Goal: Task Accomplishment & Management: Manage account settings

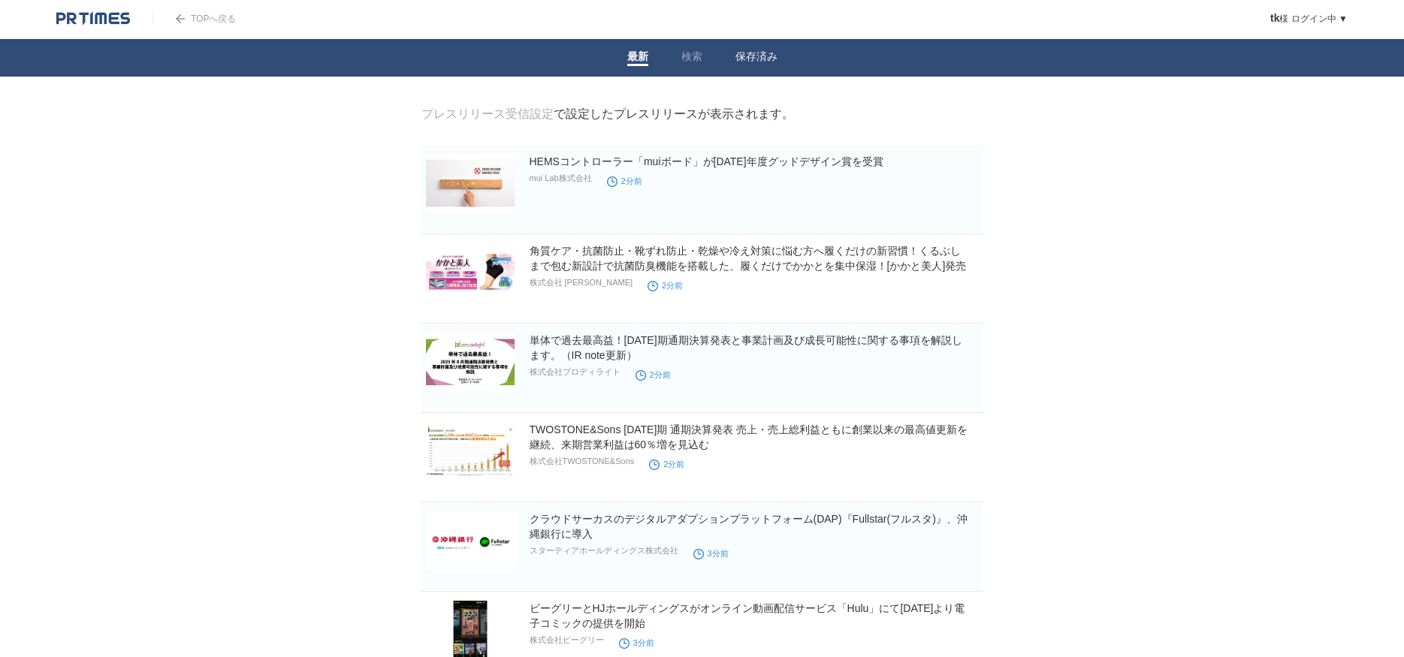
click at [764, 59] on link "保存済み" at bounding box center [756, 58] width 42 height 16
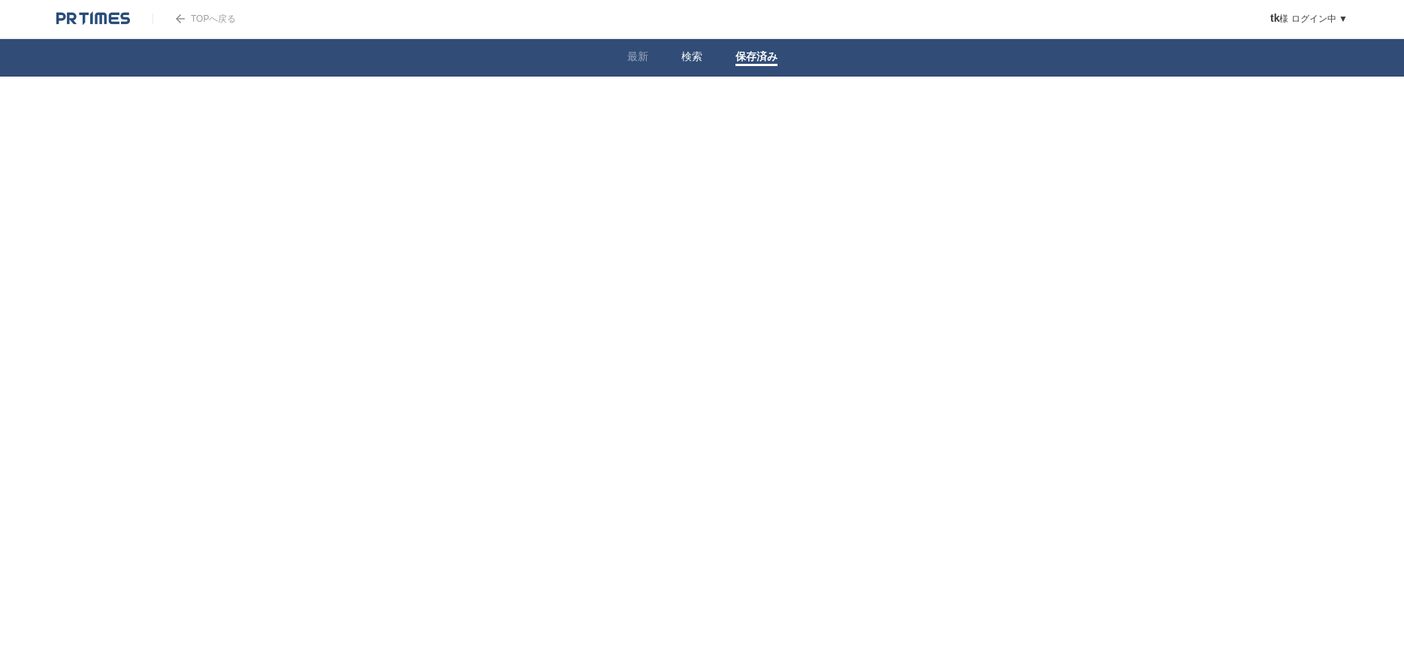
click at [672, 73] on li "検索" at bounding box center [692, 58] width 54 height 38
click at [654, 61] on li "最新" at bounding box center [638, 58] width 54 height 38
click at [642, 58] on link "最新" at bounding box center [637, 58] width 21 height 16
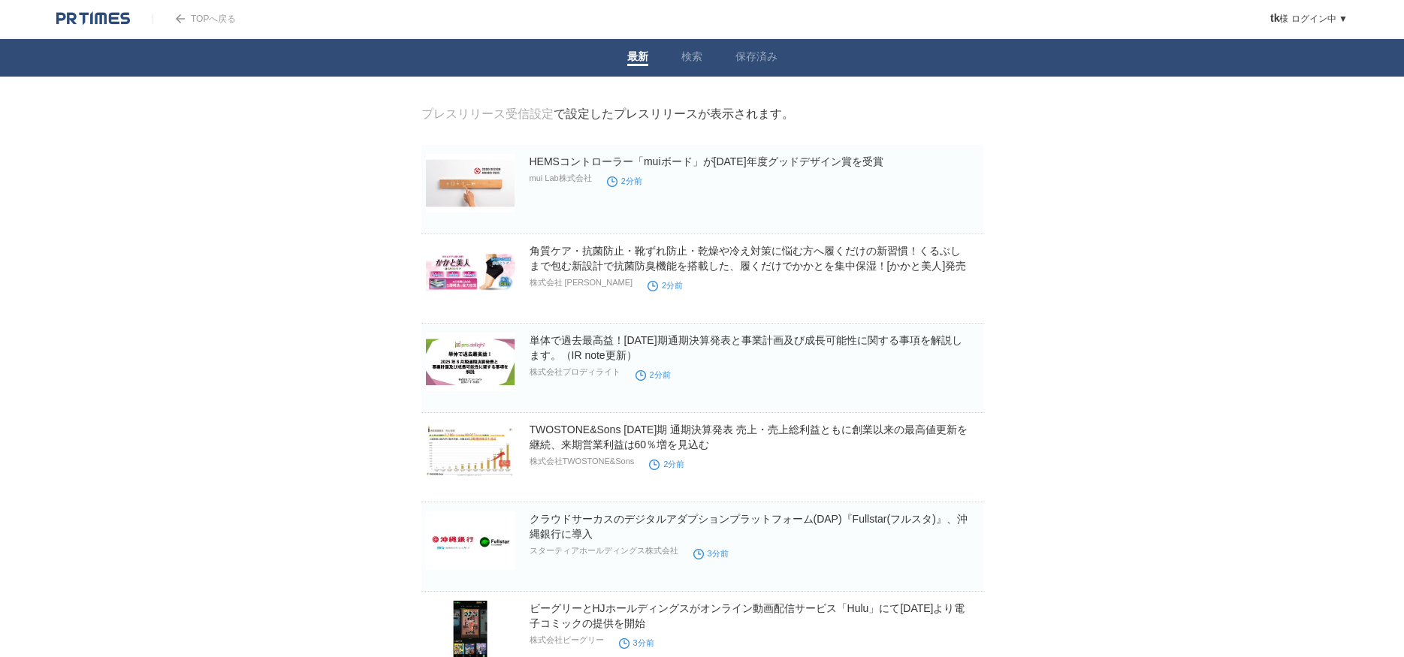
click at [497, 115] on link "プレスリリース受信設定" at bounding box center [487, 113] width 132 height 13
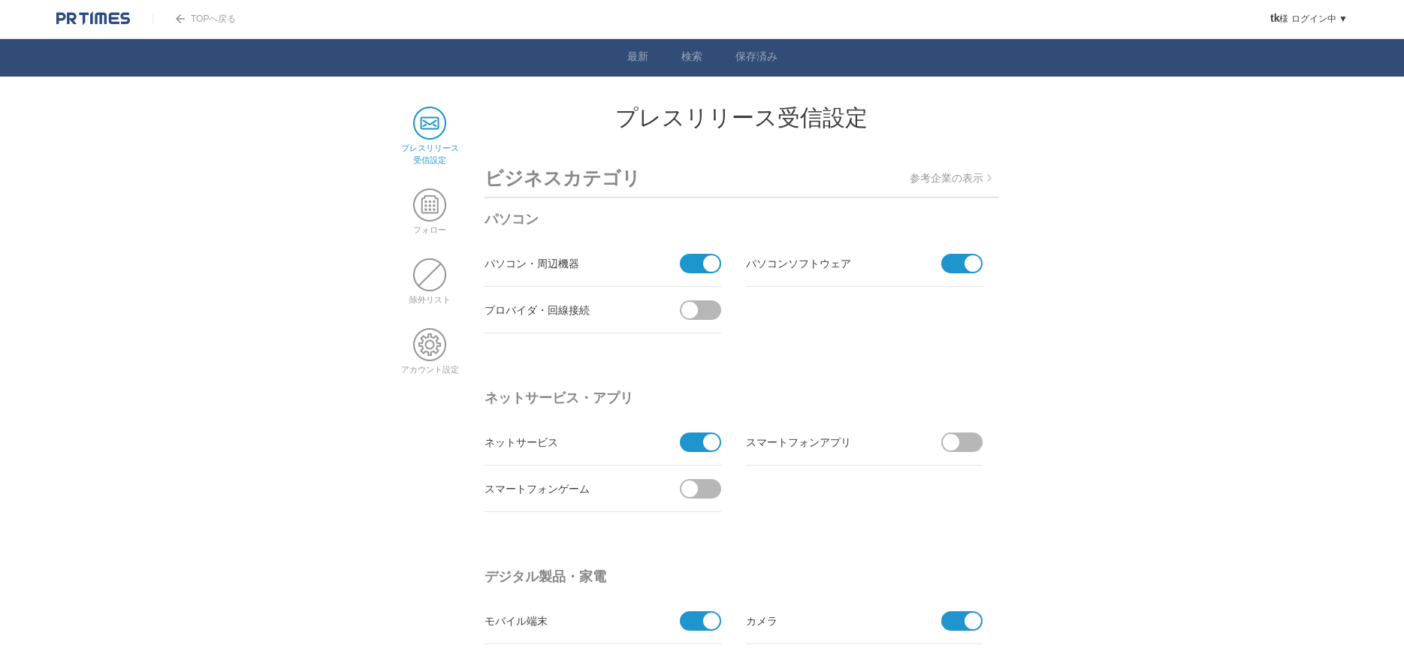
click at [692, 262] on span at bounding box center [696, 264] width 32 height 20
click at [0, 0] on input "checkbox" at bounding box center [0, 0] width 0 height 0
click at [980, 263] on span at bounding box center [972, 263] width 17 height 17
click at [0, 0] on input "checkbox" at bounding box center [0, 0] width 0 height 0
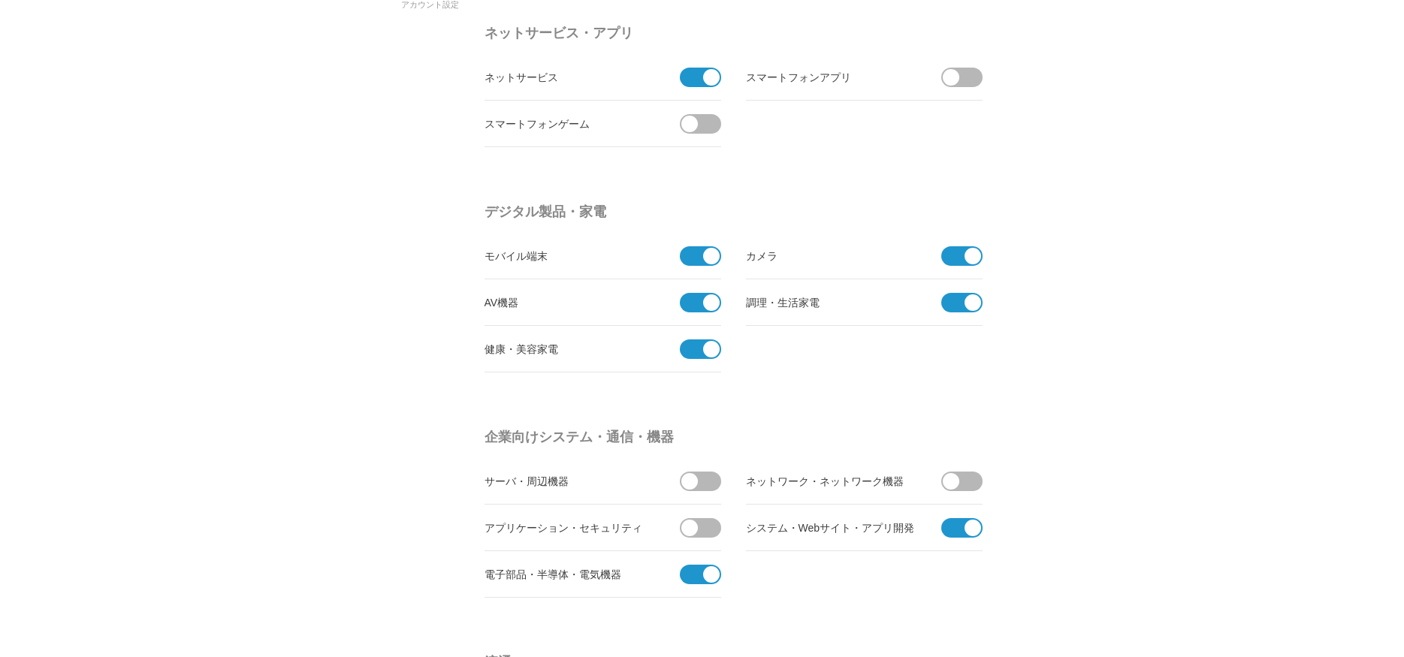
scroll to position [730, 0]
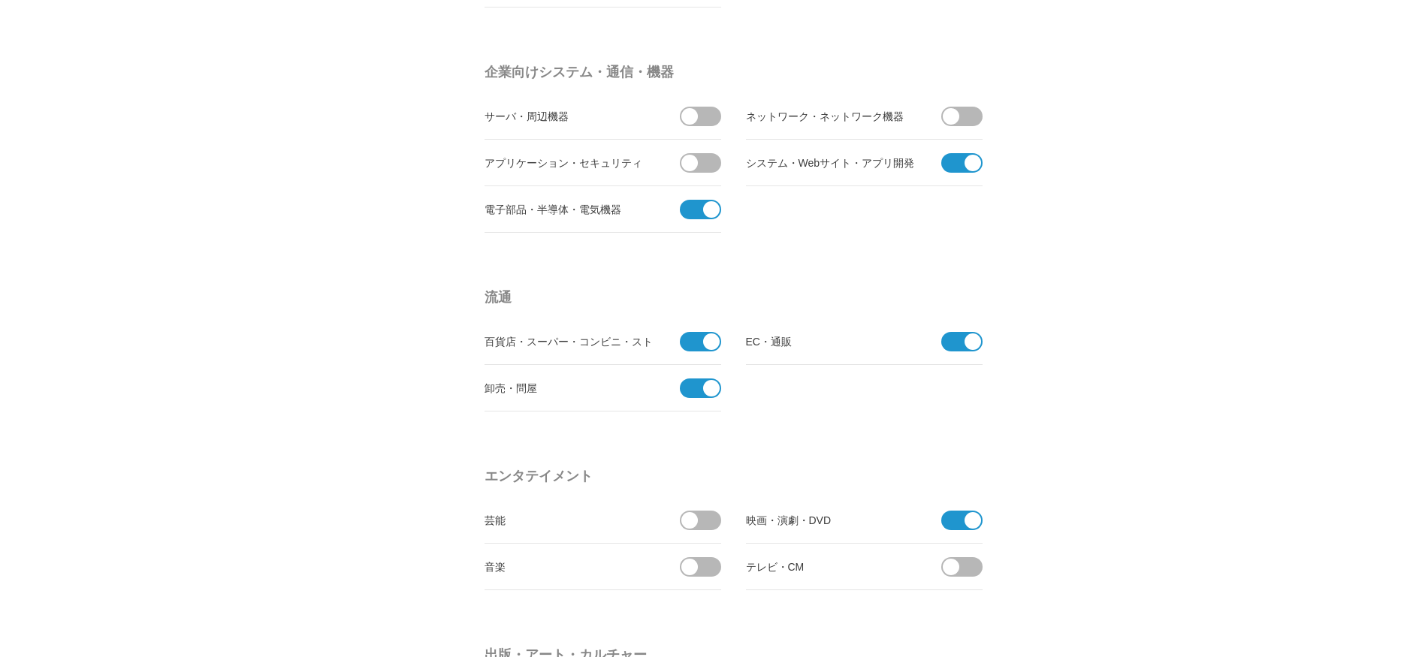
click at [955, 160] on span at bounding box center [957, 163] width 32 height 20
click at [0, 0] on input "checkbox" at bounding box center [0, 0] width 0 height 0
click at [707, 207] on span at bounding box center [711, 209] width 17 height 17
click at [0, 0] on input "checkbox" at bounding box center [0, 0] width 0 height 0
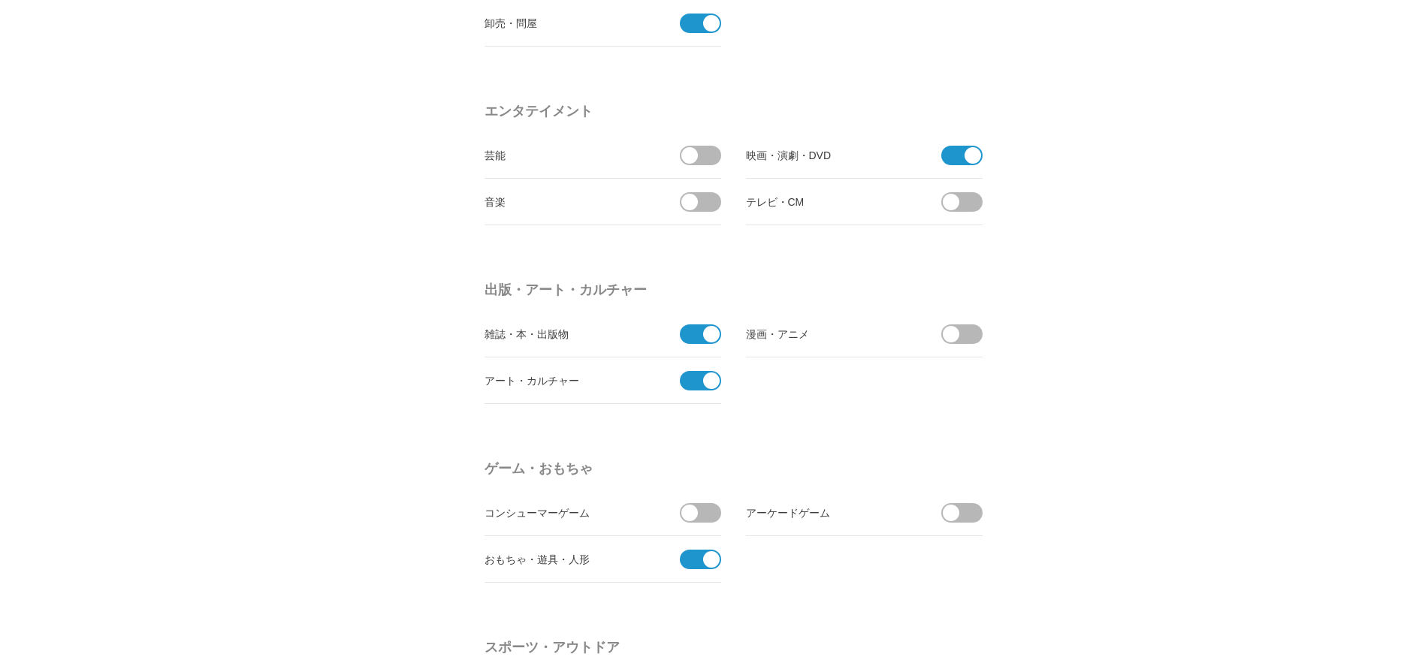
scroll to position [1460, 0]
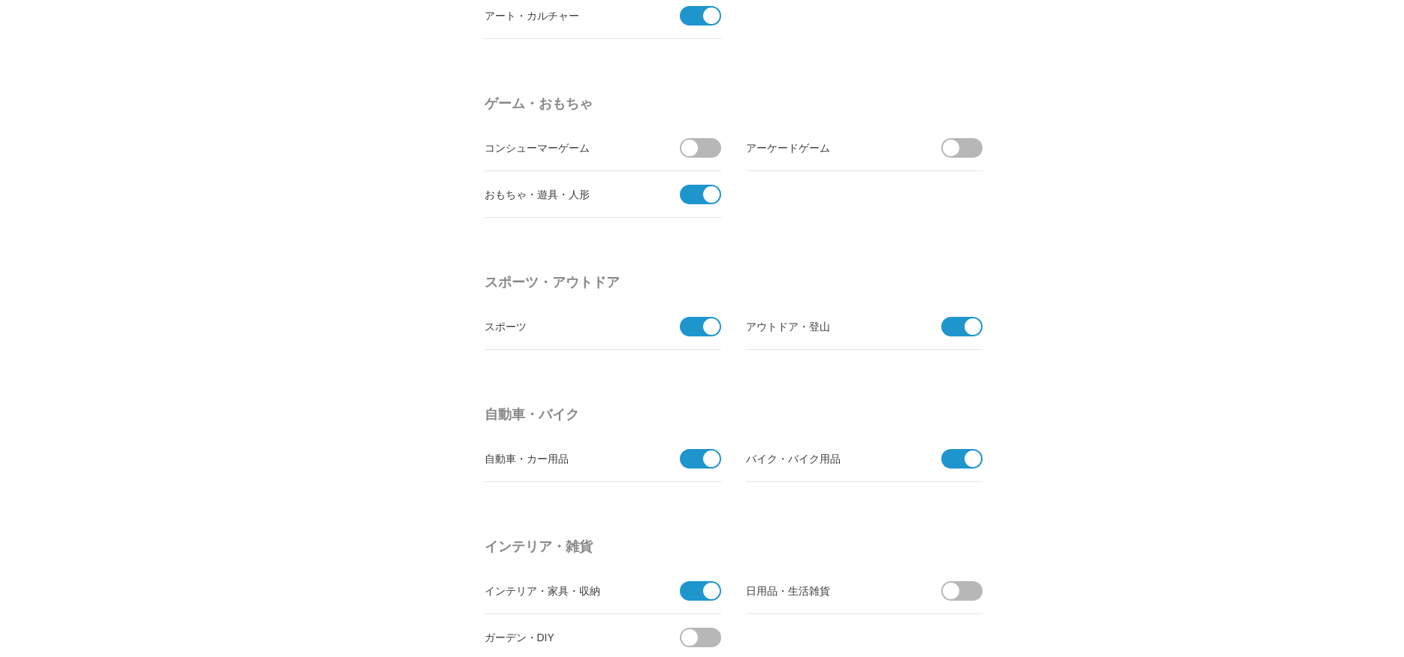
click at [698, 454] on span at bounding box center [696, 459] width 32 height 20
click at [0, 0] on input "checkbox" at bounding box center [0, 0] width 0 height 0
click at [952, 459] on span at bounding box center [957, 459] width 32 height 20
click at [0, 0] on input "checkbox" at bounding box center [0, 0] width 0 height 0
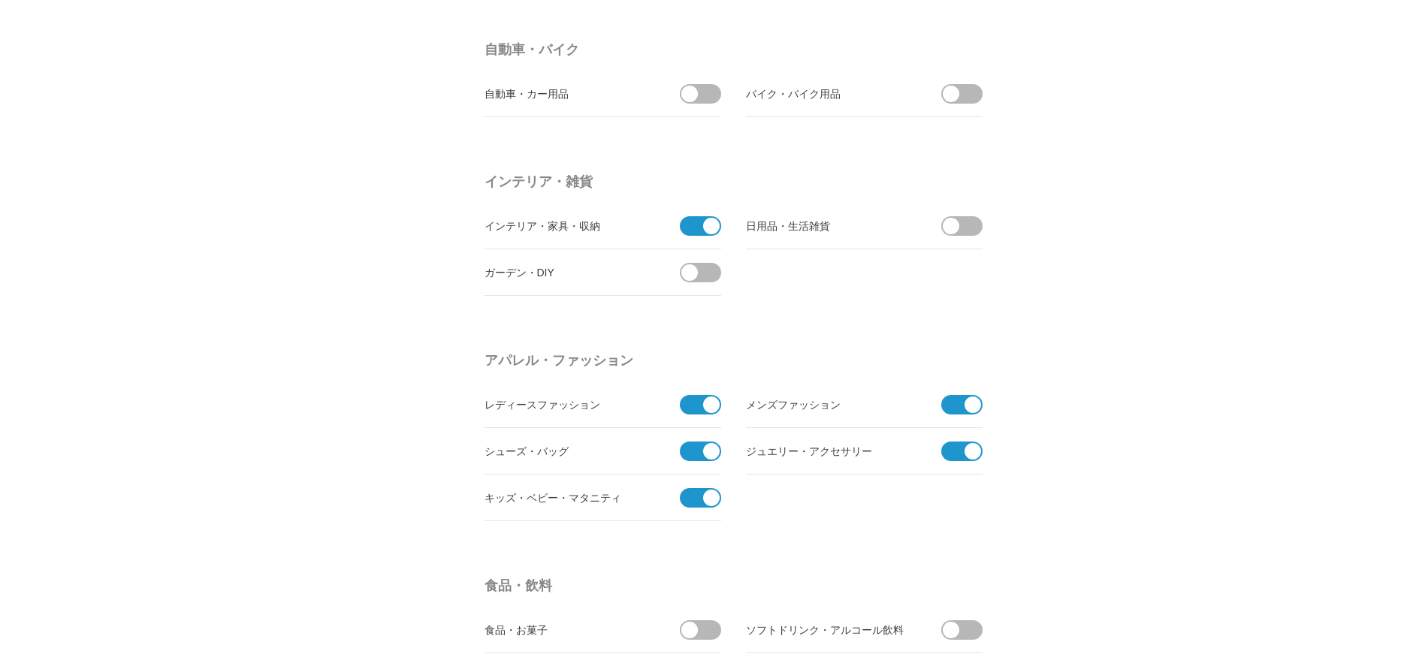
scroll to position [2190, 0]
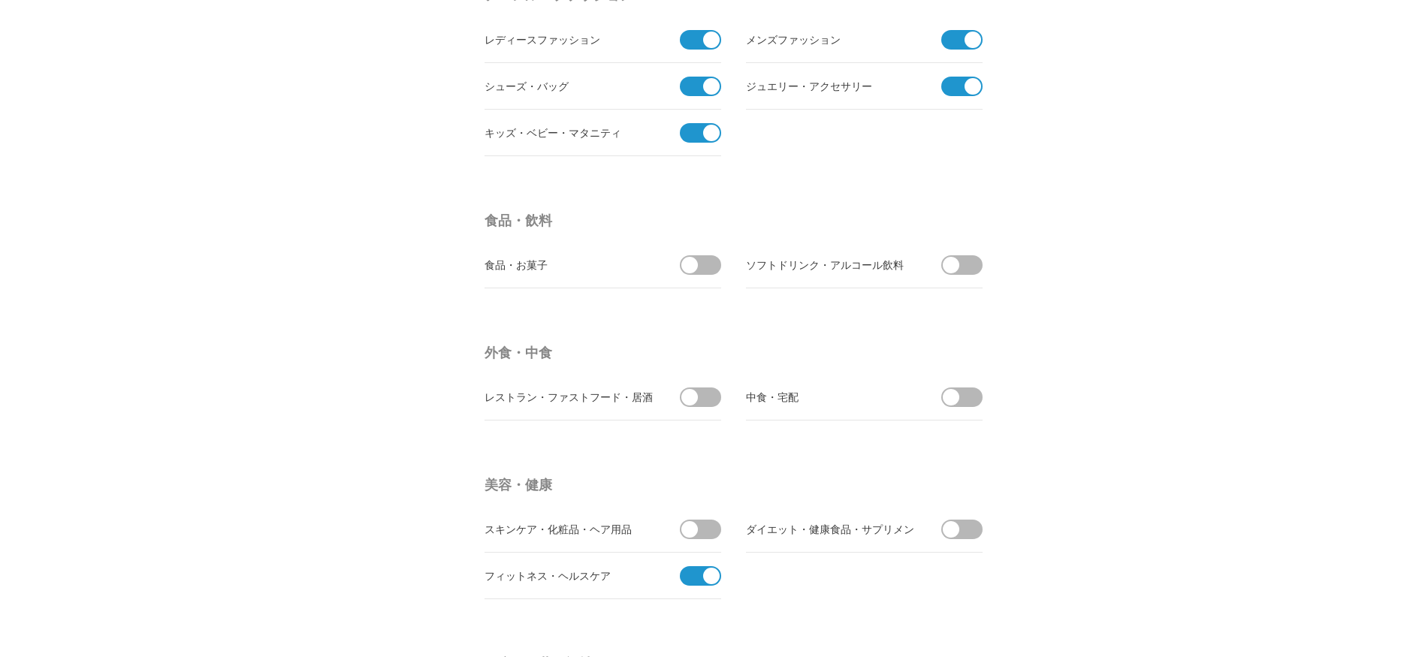
click at [690, 134] on span at bounding box center [696, 133] width 32 height 20
click at [0, 0] on input "checkbox" at bounding box center [0, 0] width 0 height 0
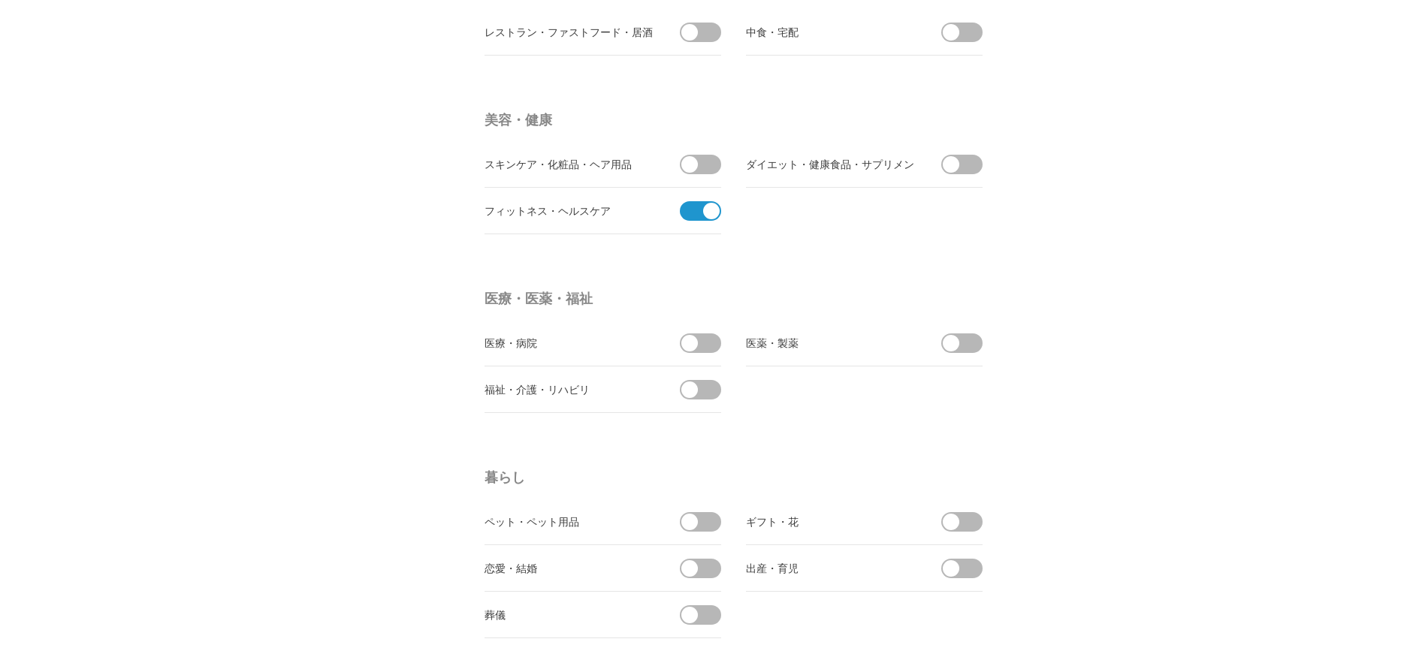
click at [701, 213] on span at bounding box center [696, 211] width 32 height 20
click at [0, 0] on input "checkbox" at bounding box center [0, 0] width 0 height 0
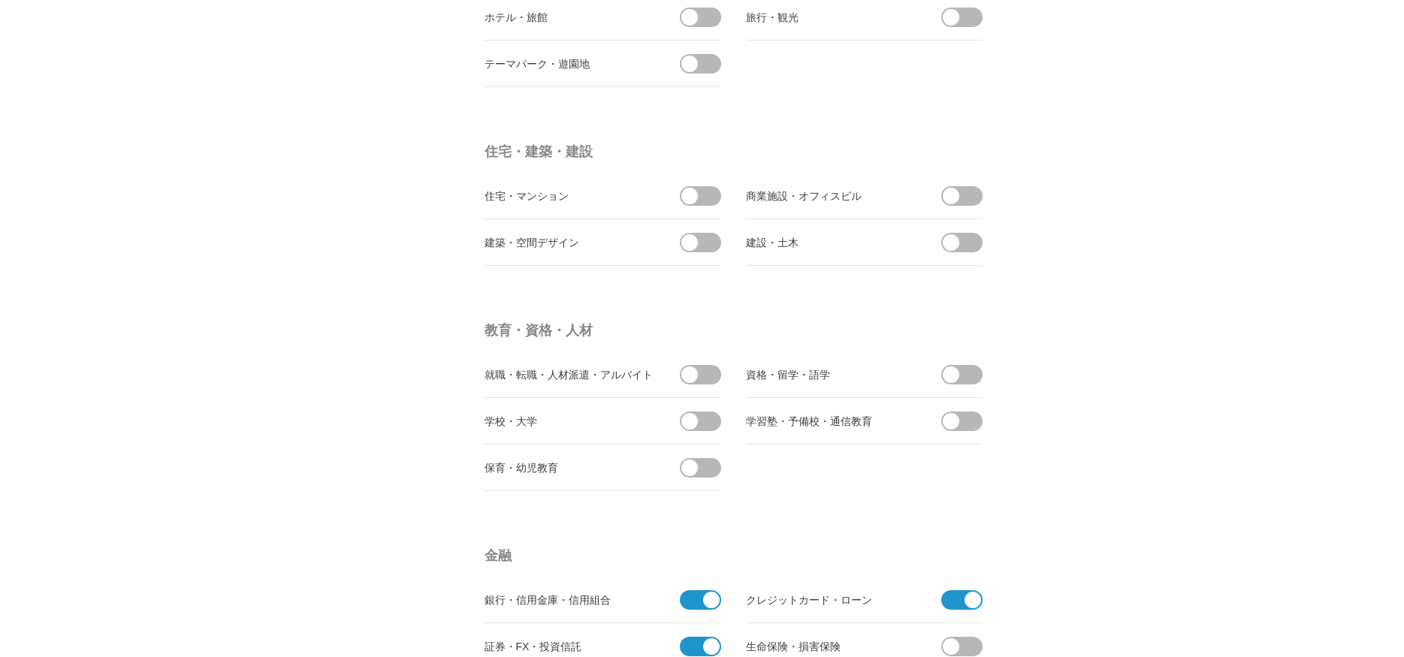
scroll to position [3650, 0]
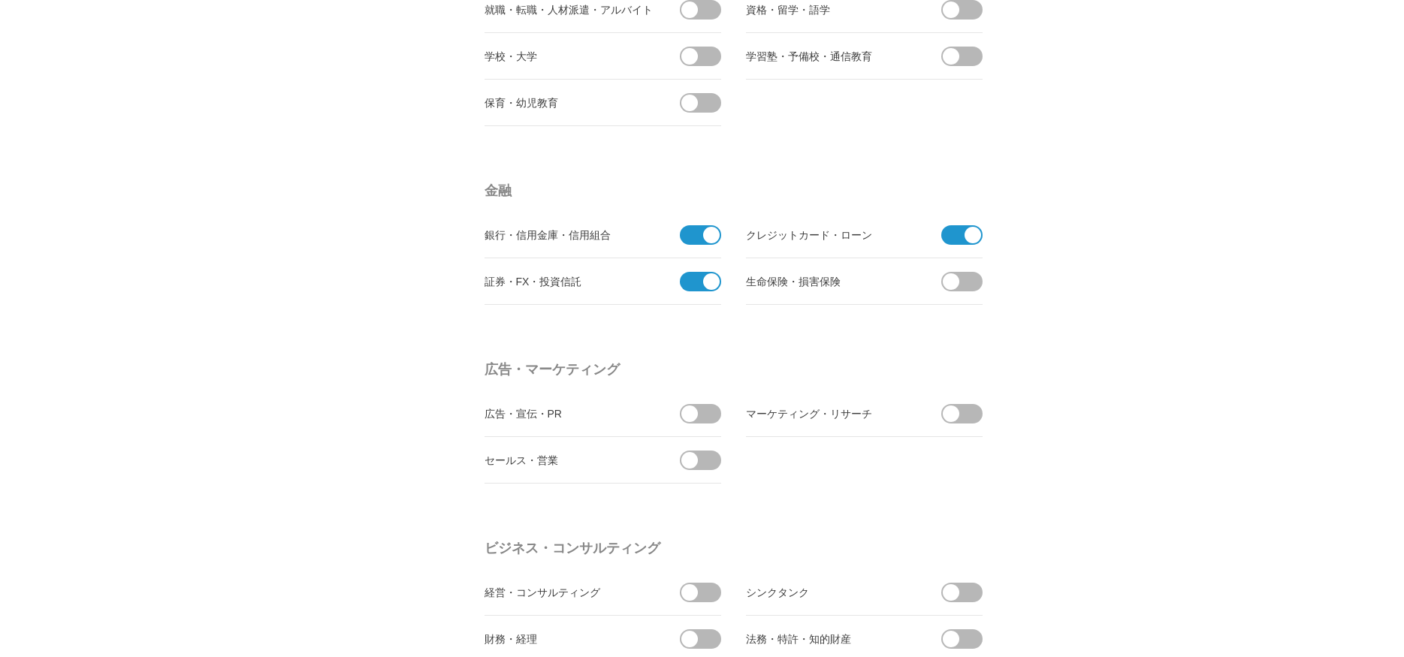
click at [713, 237] on span at bounding box center [711, 235] width 17 height 17
click at [0, 0] on input "checkbox" at bounding box center [0, 0] width 0 height 0
click at [698, 282] on span at bounding box center [696, 282] width 32 height 20
click at [0, 0] on input "checkbox" at bounding box center [0, 0] width 0 height 0
click at [961, 240] on span at bounding box center [957, 235] width 32 height 20
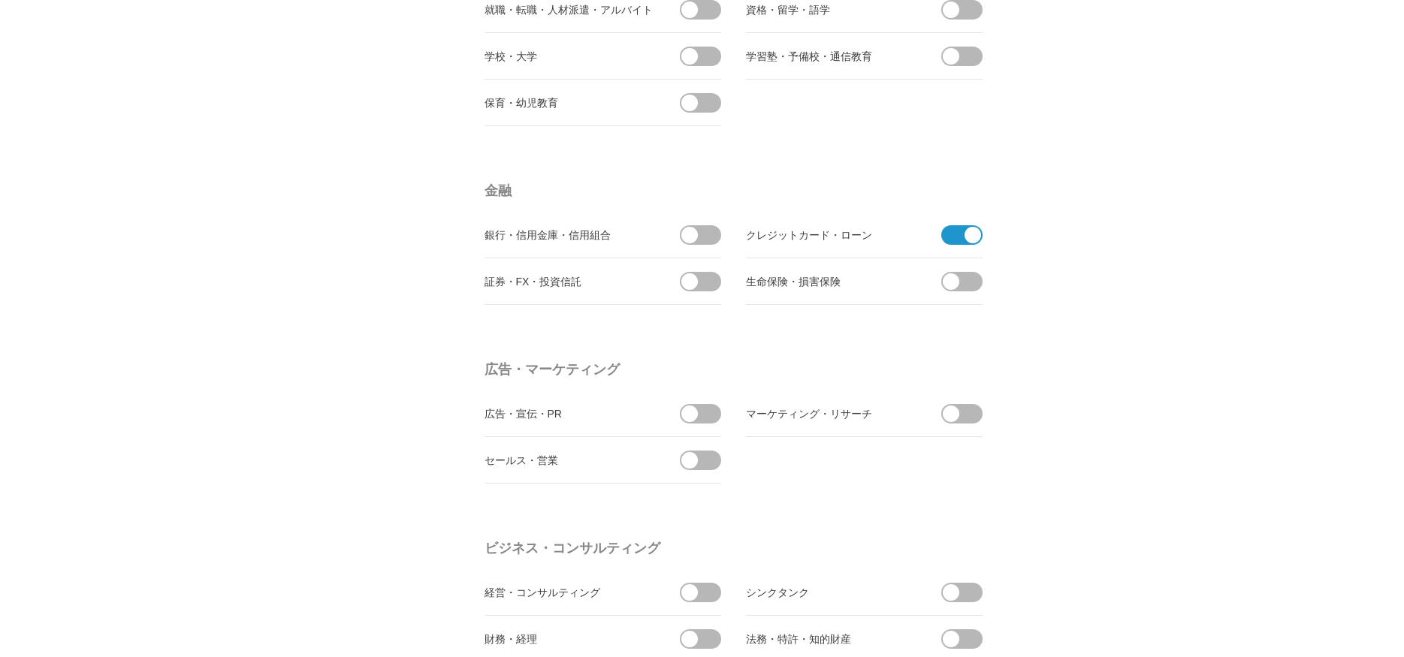
click at [0, 0] on input "checkbox" at bounding box center [0, 0] width 0 height 0
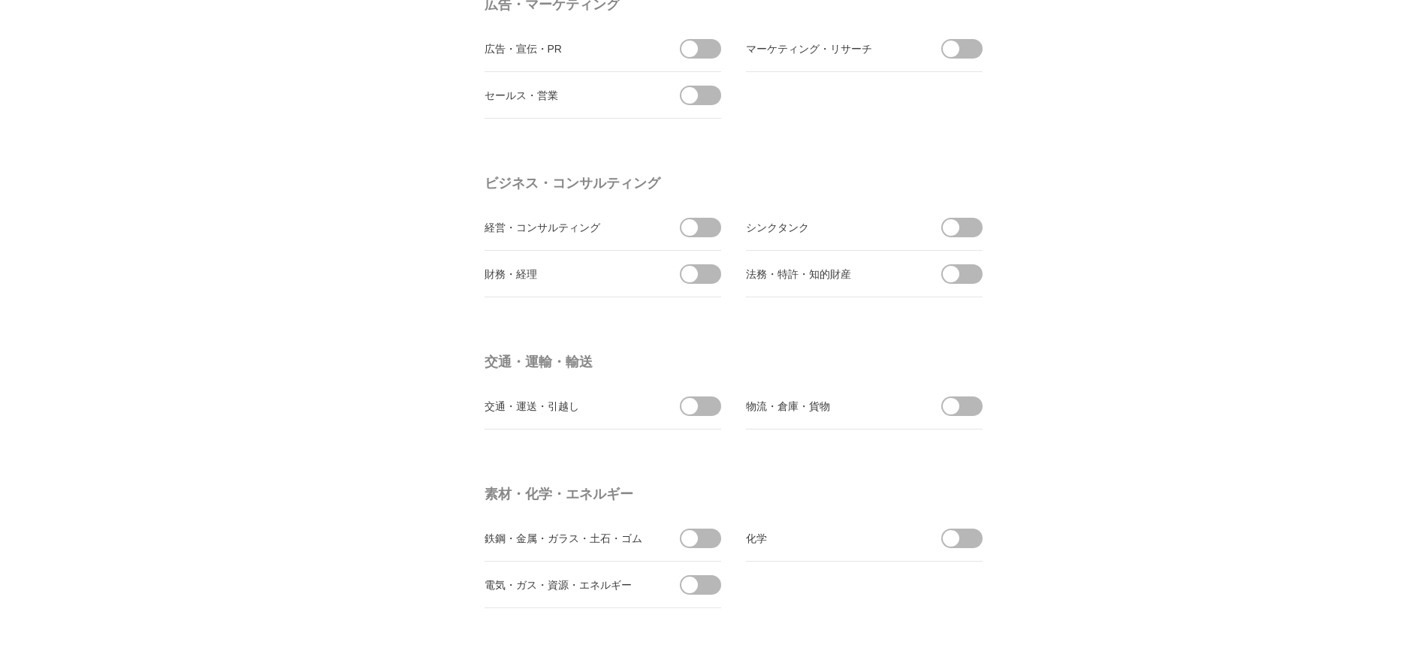
scroll to position [4745, 0]
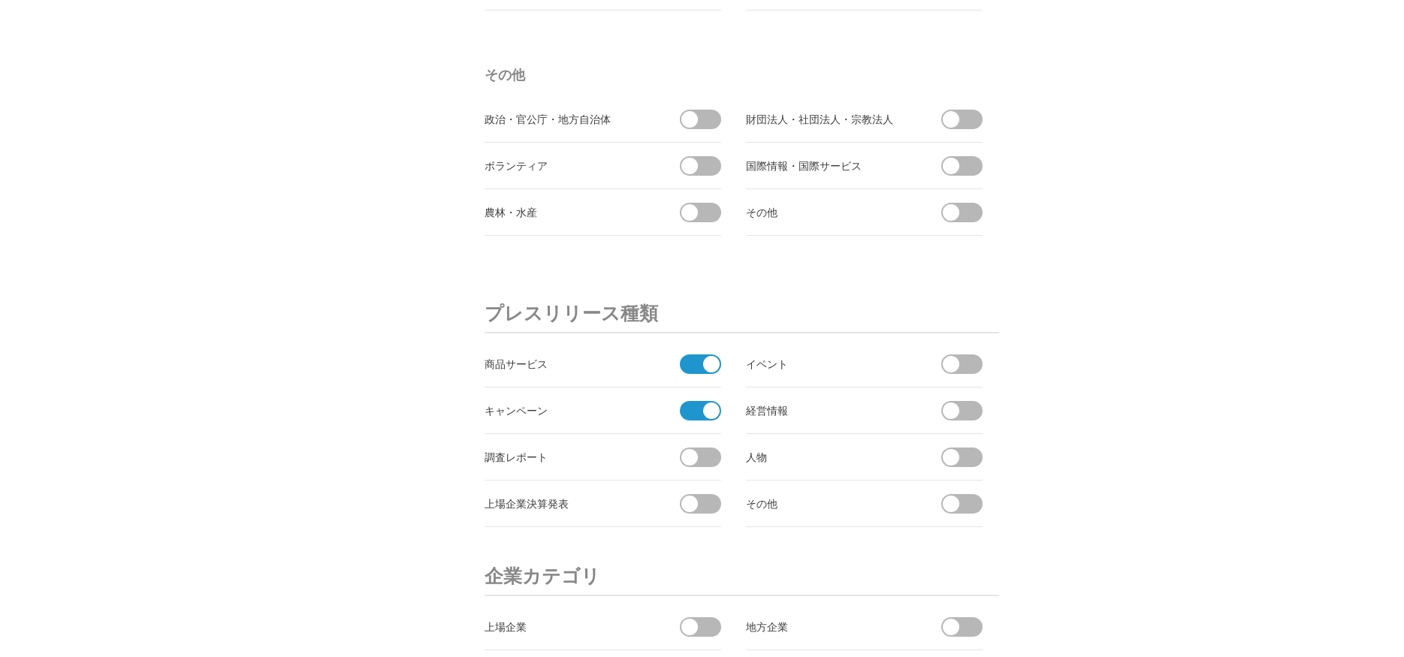
click at [960, 366] on span at bounding box center [967, 364] width 32 height 20
click at [0, 0] on input "checkbox" at bounding box center [0, 0] width 0 height 0
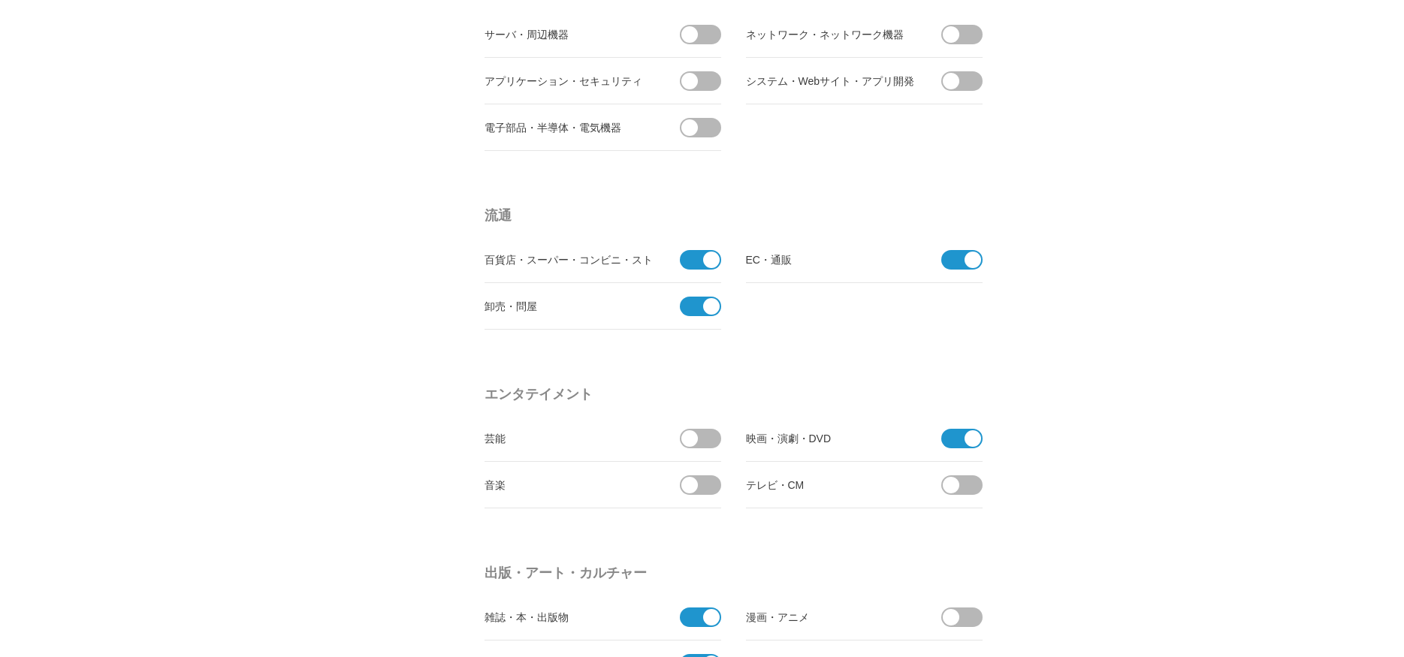
scroll to position [0, 0]
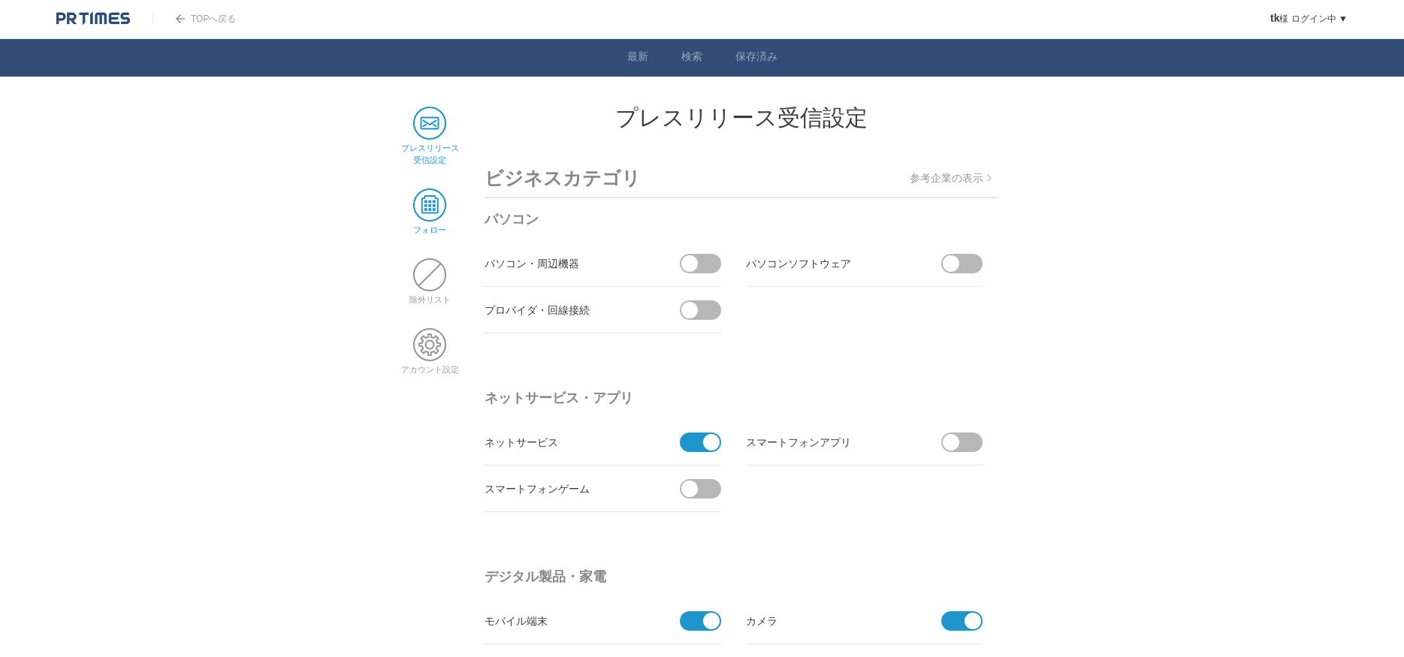
click at [445, 221] on span at bounding box center [429, 205] width 33 height 33
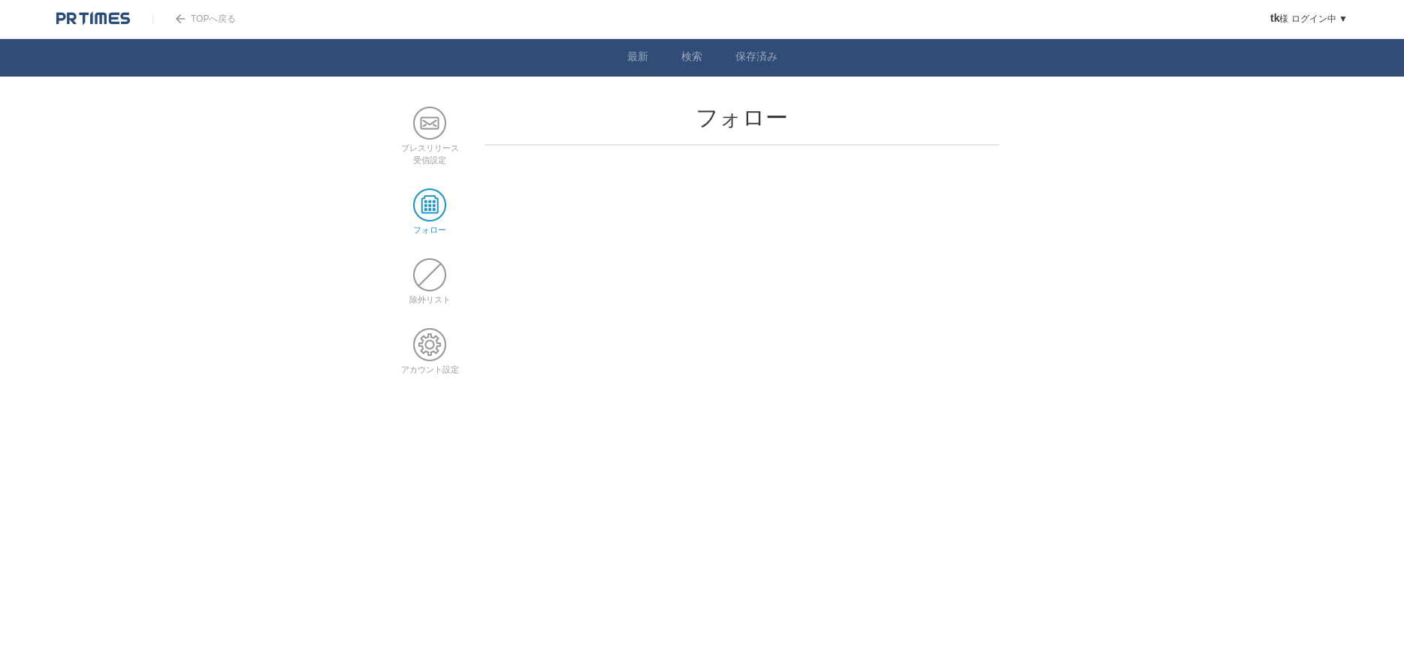
click at [464, 214] on main "プレスリリース 受信設定 フォロー 除外リスト アカウント設定 フォロー" at bounding box center [702, 252] width 608 height 291
click at [425, 132] on span at bounding box center [429, 123] width 33 height 33
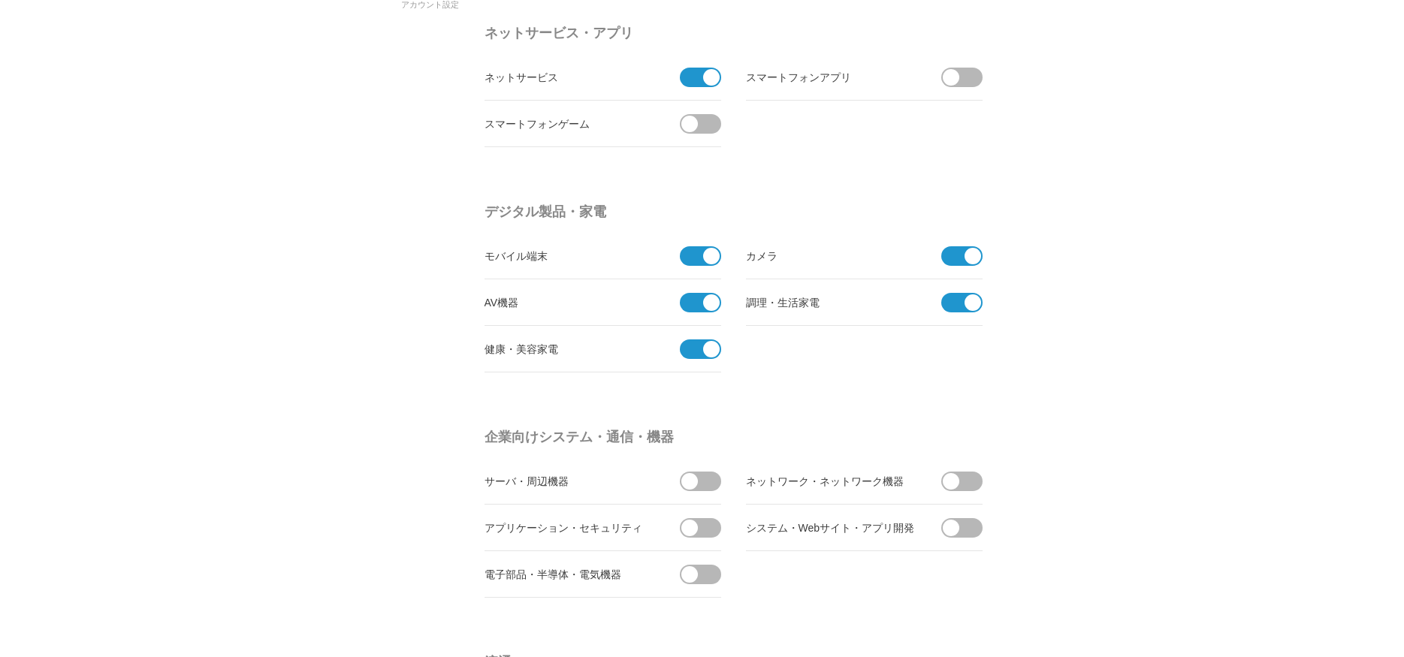
scroll to position [730, 0]
